Goal: Find specific page/section: Find specific page/section

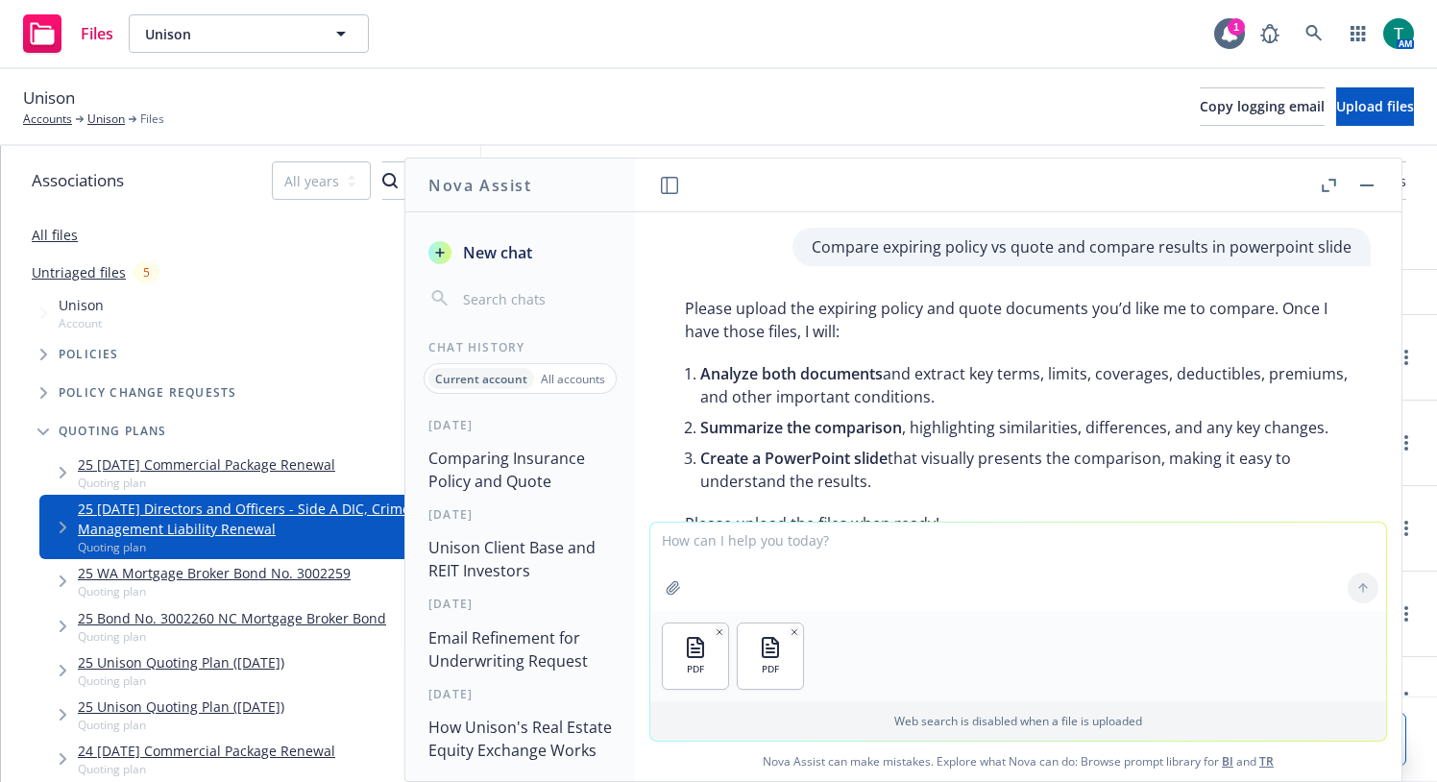
scroll to position [5448, 0]
